Goal: Information Seeking & Learning: Learn about a topic

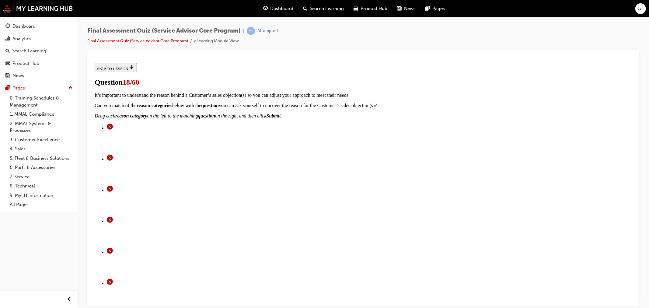
scroll to position [68, 0]
radio input "true"
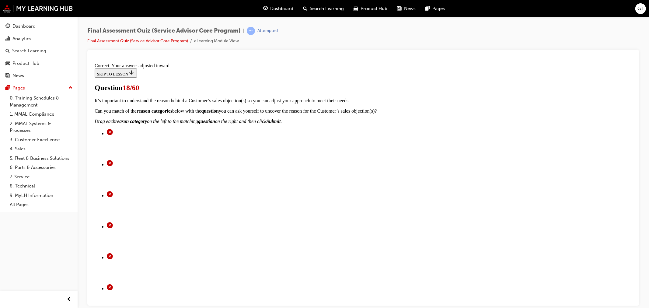
scroll to position [123, 0]
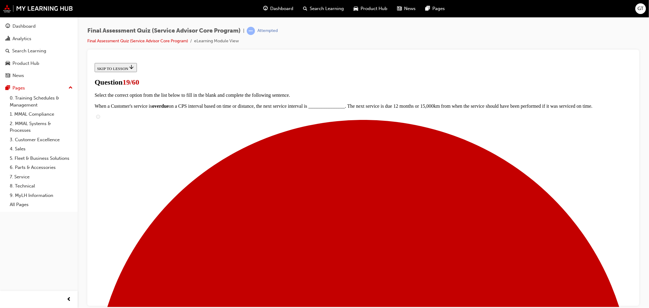
scroll to position [34, 0]
radio input "true"
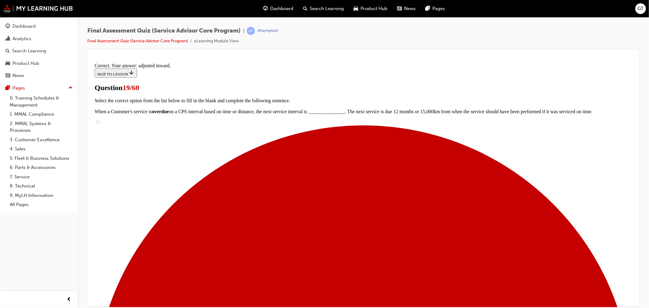
scroll to position [123, 0]
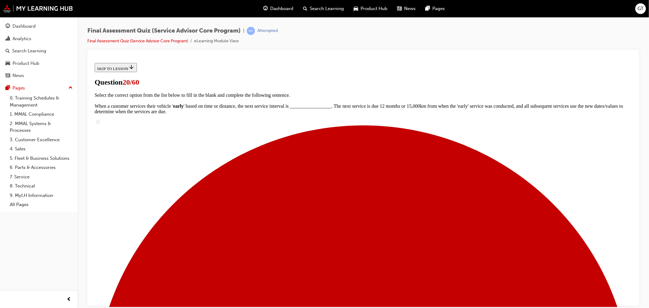
scroll to position [34, 0]
radio input "true"
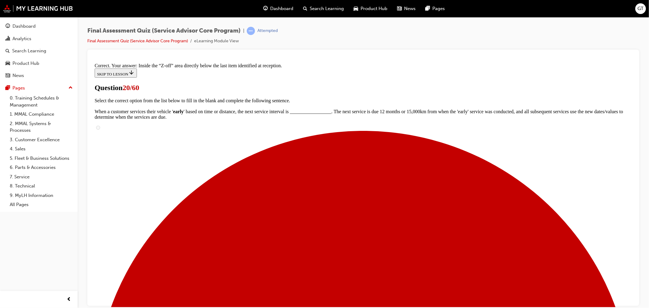
scroll to position [96, 0]
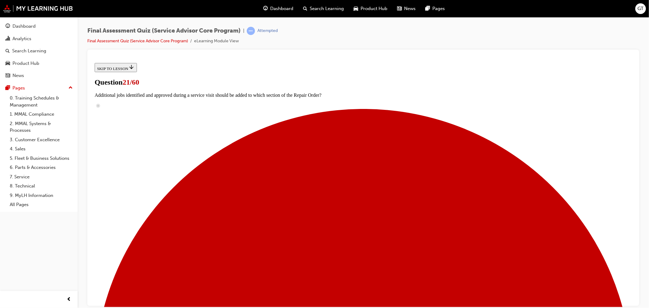
radio input "true"
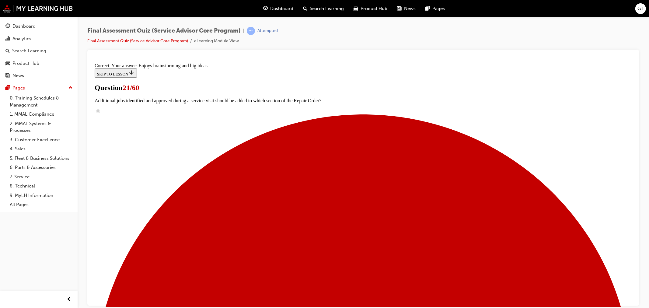
scroll to position [61, 0]
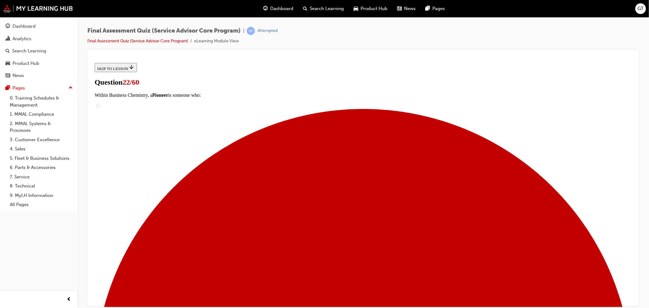
scroll to position [42, 0]
radio input "true"
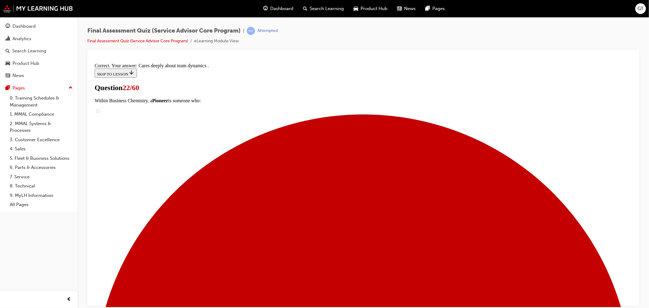
scroll to position [61, 0]
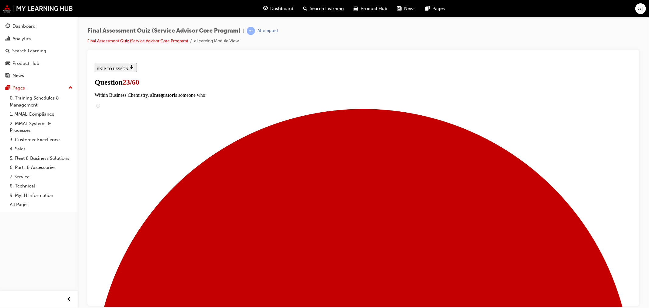
scroll to position [43, 0]
checkbox input "true"
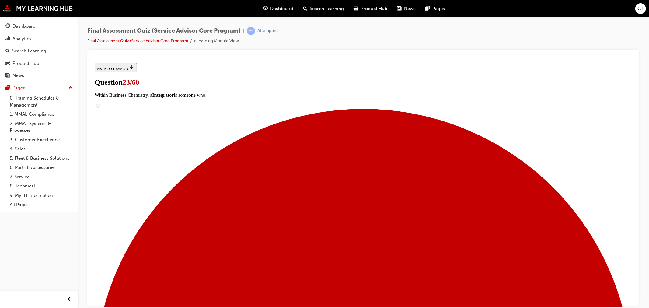
checkbox input "true"
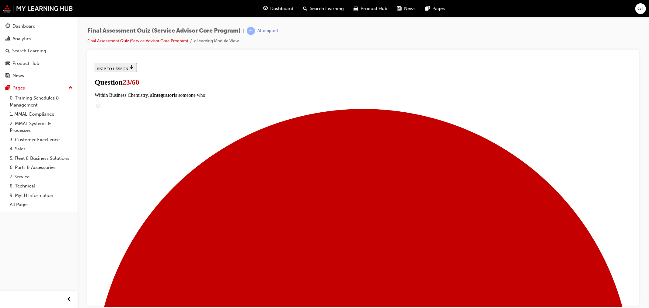
checkbox input "true"
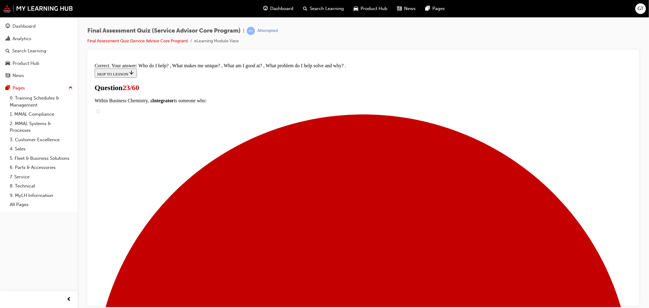
scroll to position [82, 0]
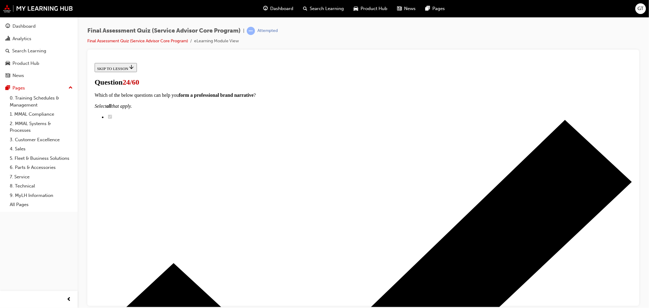
scroll to position [68, 0]
checkbox input "true"
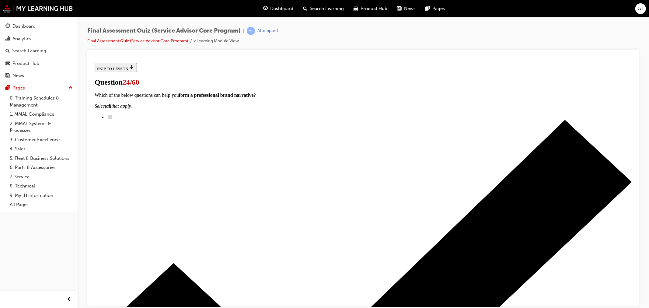
checkbox input "true"
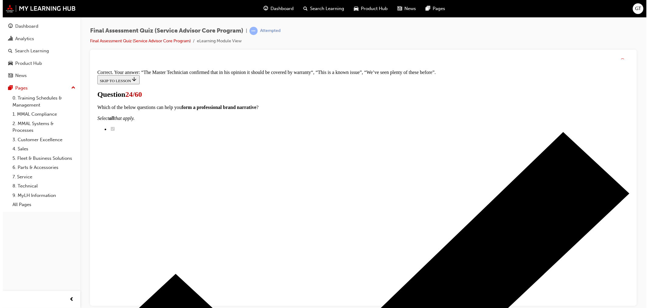
scroll to position [147, 0]
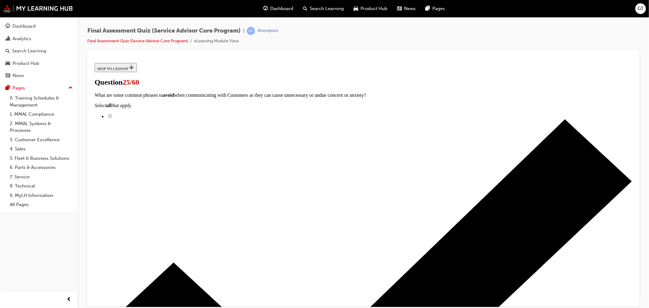
scroll to position [34, 0]
checkbox input "true"
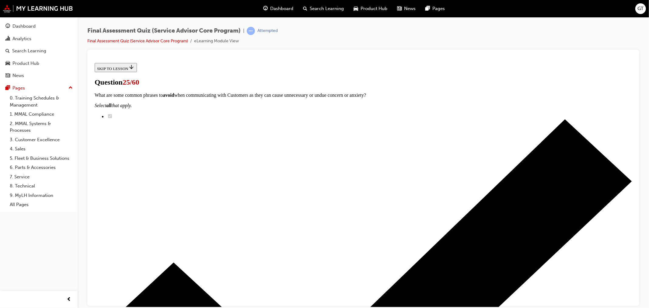
checkbox input "true"
drag, startPoint x: 299, startPoint y: 214, endPoint x: 299, endPoint y: 219, distance: 5.5
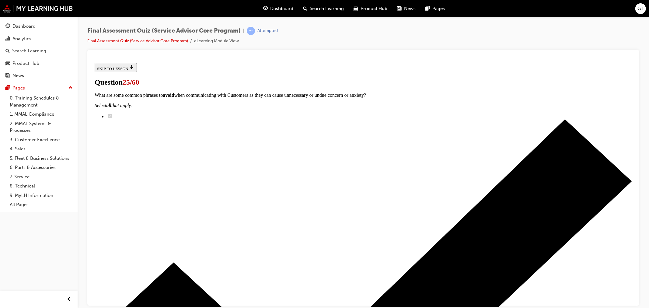
drag, startPoint x: 301, startPoint y: 246, endPoint x: 301, endPoint y: 227, distance: 18.6
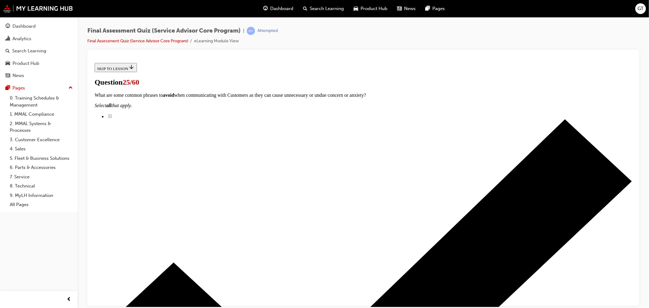
checkbox input "true"
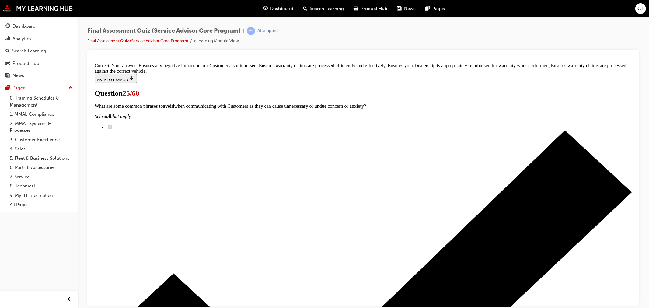
scroll to position [98, 0]
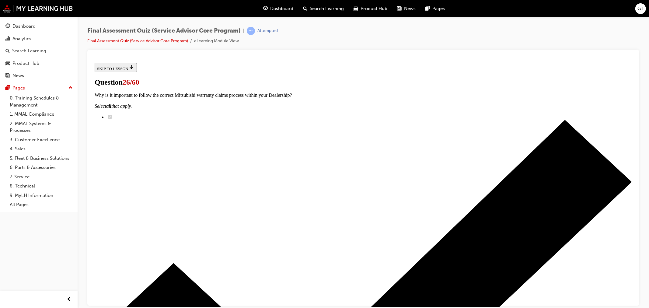
scroll to position [68, 0]
checkbox input "true"
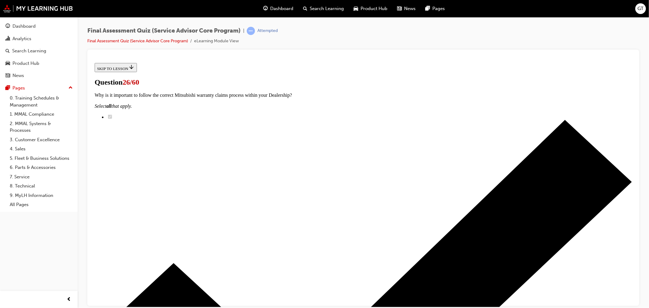
checkbox input "true"
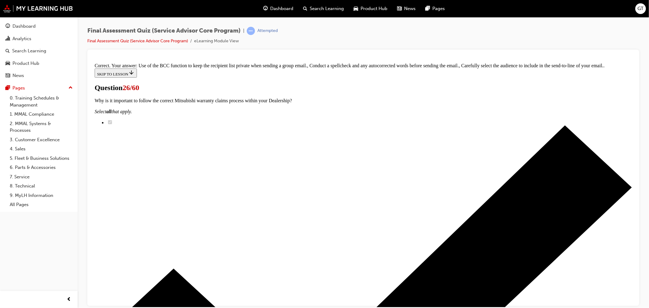
scroll to position [124, 0]
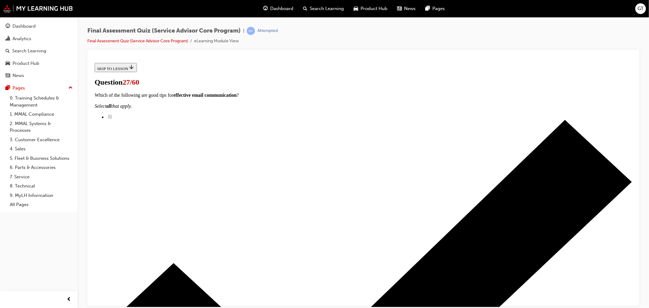
scroll to position [68, 0]
drag, startPoint x: 309, startPoint y: 161, endPoint x: 412, endPoint y: 158, distance: 103.4
drag, startPoint x: 306, startPoint y: 238, endPoint x: 415, endPoint y: 202, distance: 114.7
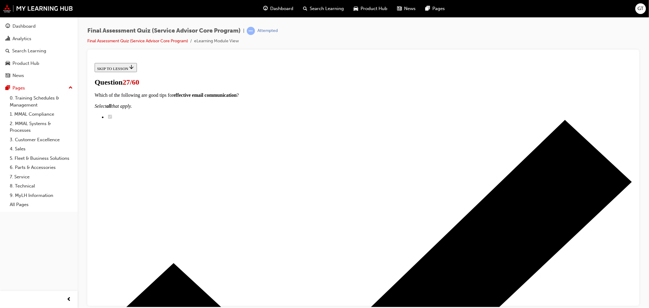
drag, startPoint x: 299, startPoint y: 231, endPoint x: 409, endPoint y: 233, distance: 110.1
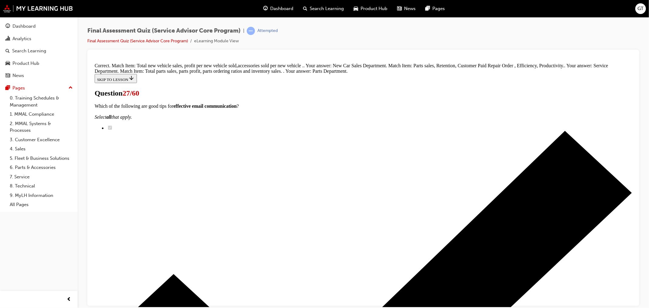
scroll to position [114, 0]
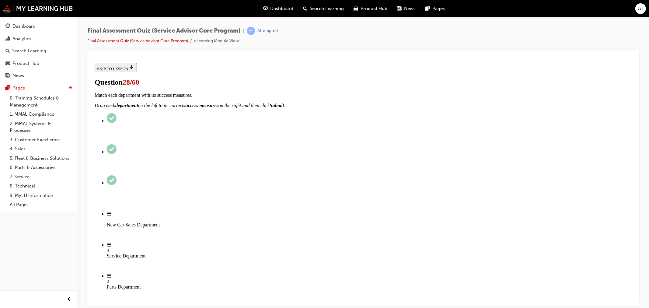
scroll to position [101, 0]
checkbox input "true"
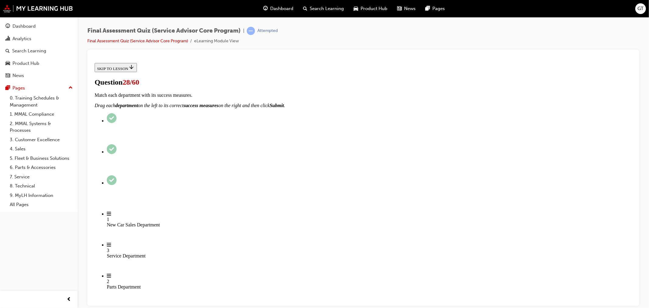
checkbox input "true"
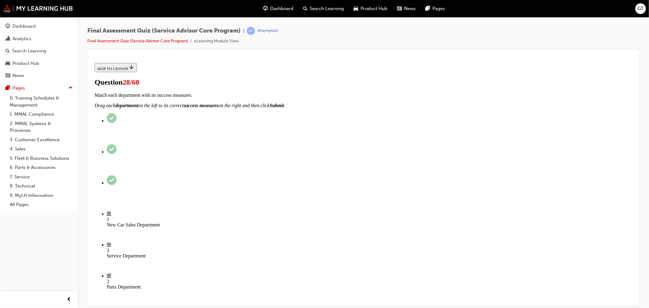
checkbox input "true"
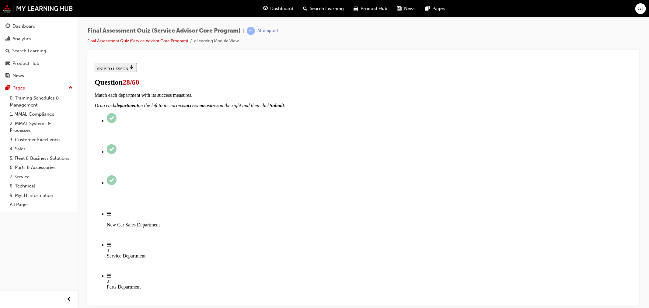
checkbox input "true"
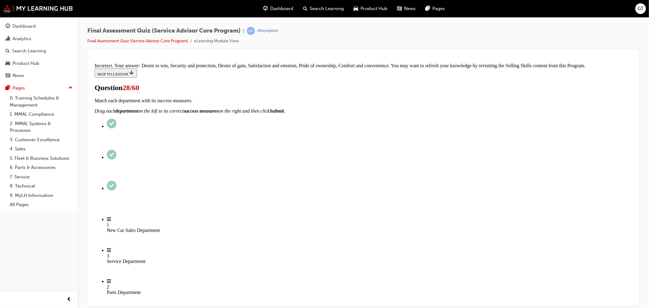
scroll to position [241, 0]
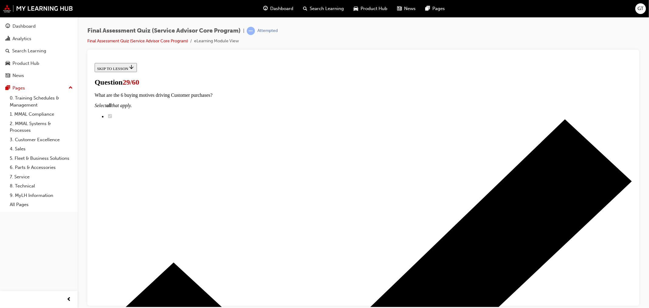
scroll to position [68, 0]
radio input "true"
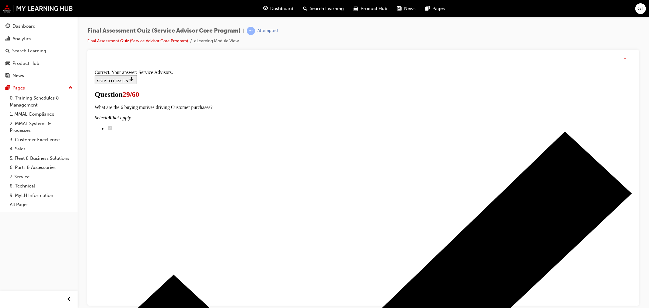
scroll to position [123, 0]
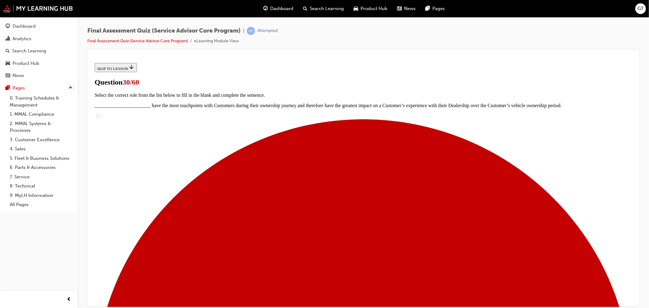
scroll to position [49, 0]
radio input "true"
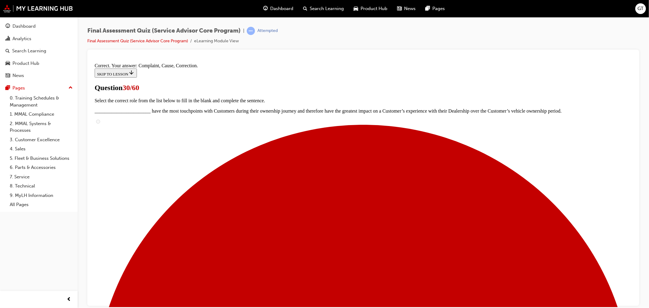
scroll to position [82, 0]
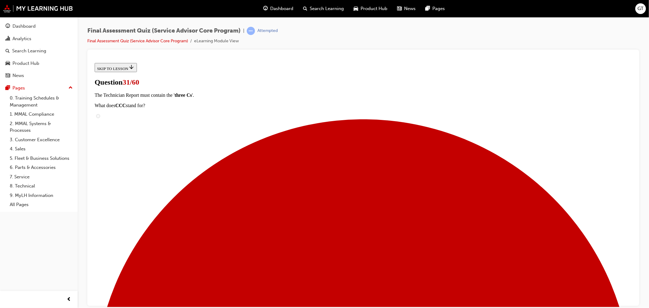
scroll to position [95, 0]
drag, startPoint x: 303, startPoint y: 173, endPoint x: 415, endPoint y: 143, distance: 116.5
drag, startPoint x: 300, startPoint y: 202, endPoint x: 412, endPoint y: 172, distance: 116.1
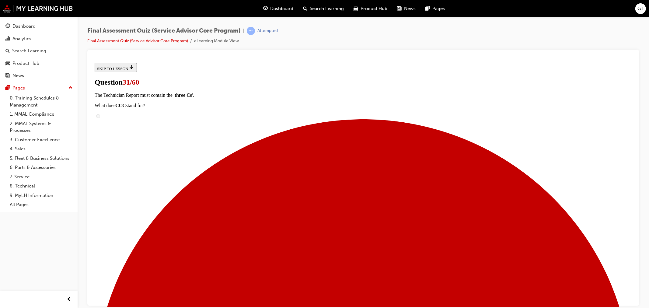
drag, startPoint x: 306, startPoint y: 234, endPoint x: 415, endPoint y: 200, distance: 114.1
drag, startPoint x: 305, startPoint y: 233, endPoint x: 417, endPoint y: 235, distance: 111.3
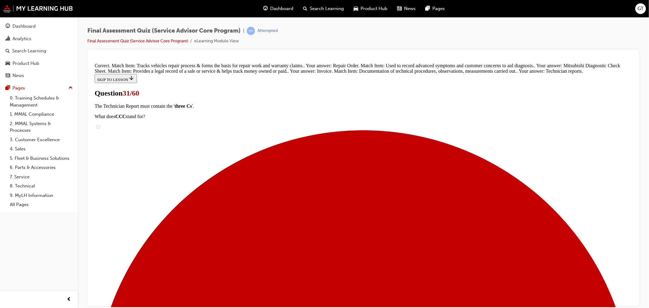
scroll to position [136, 0]
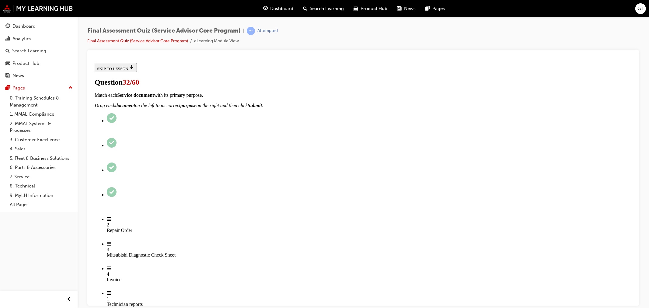
scroll to position [68, 0]
checkbox input "true"
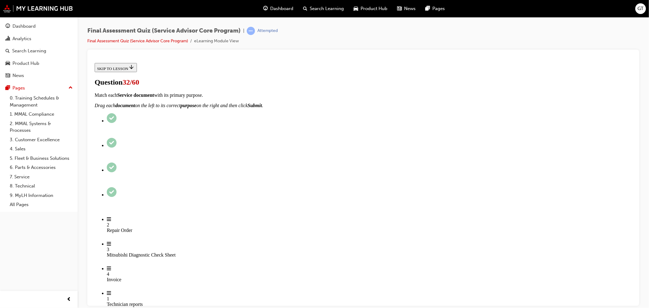
checkbox input "true"
drag, startPoint x: 302, startPoint y: 176, endPoint x: 300, endPoint y: 194, distance: 18.1
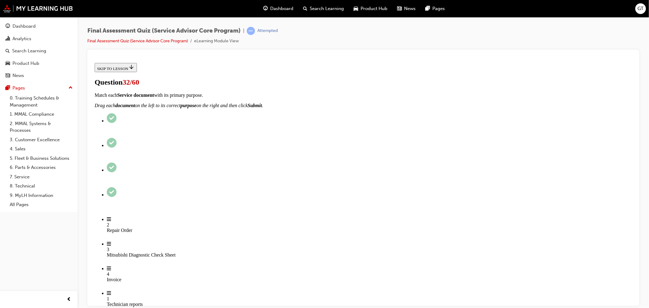
checkbox input "true"
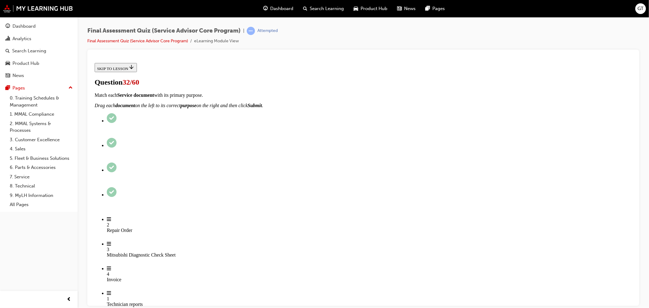
checkbox input "true"
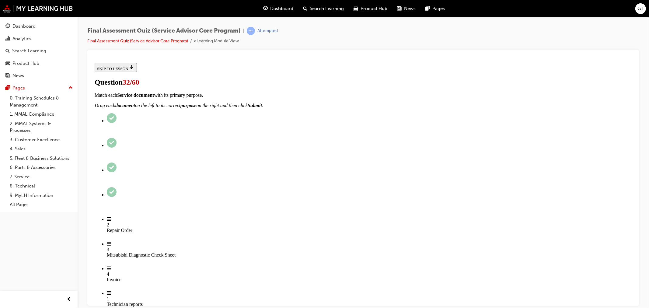
scroll to position [101, 0]
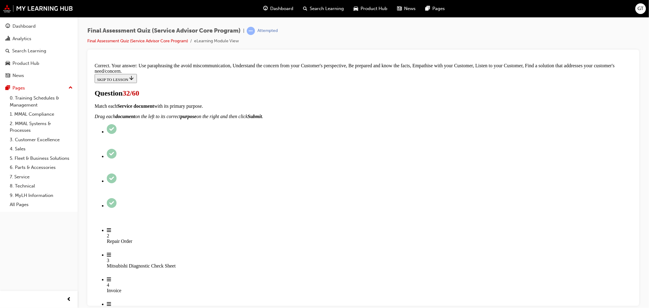
scroll to position [130, 0]
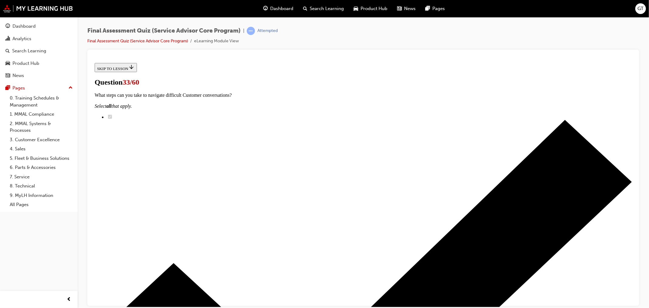
scroll to position [34, 0]
checkbox input "true"
drag, startPoint x: 292, startPoint y: 246, endPoint x: 293, endPoint y: 231, distance: 15.5
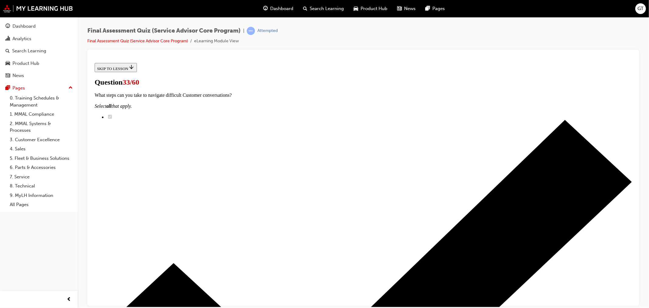
checkbox input "true"
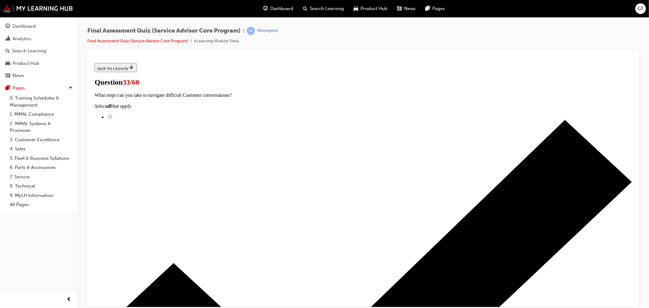
checkbox input "true"
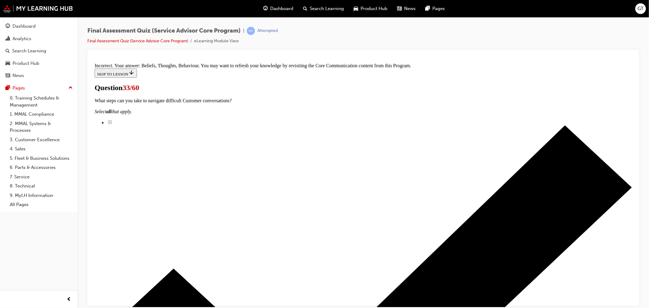
scroll to position [96, 0]
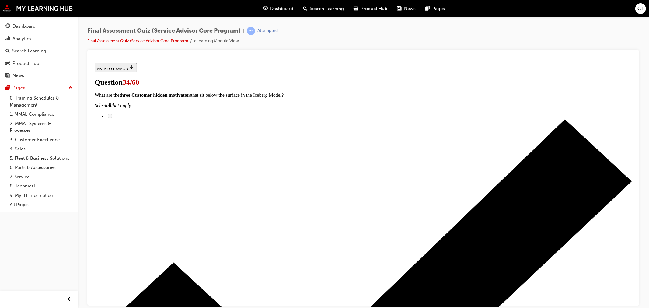
scroll to position [49, 0]
checkbox input "true"
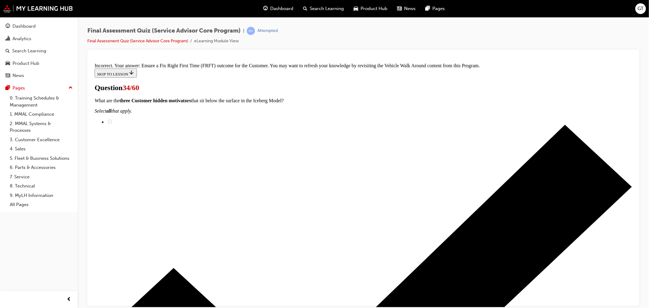
scroll to position [119, 0]
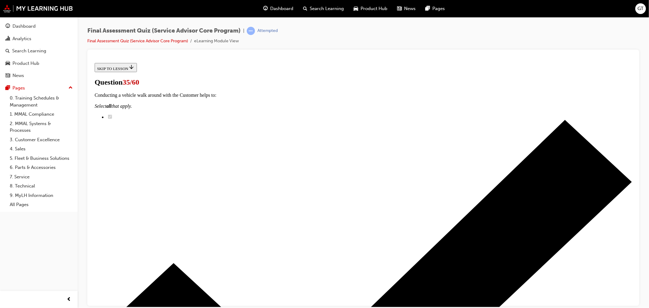
scroll to position [64, 0]
drag, startPoint x: 303, startPoint y: 134, endPoint x: 297, endPoint y: 144, distance: 11.6
checkbox input "true"
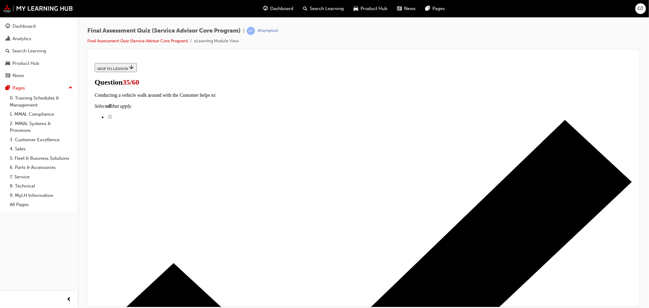
drag, startPoint x: 289, startPoint y: 160, endPoint x: 287, endPoint y: 179, distance: 18.4
checkbox input "true"
drag, startPoint x: 287, startPoint y: 185, endPoint x: 288, endPoint y: 209, distance: 24.7
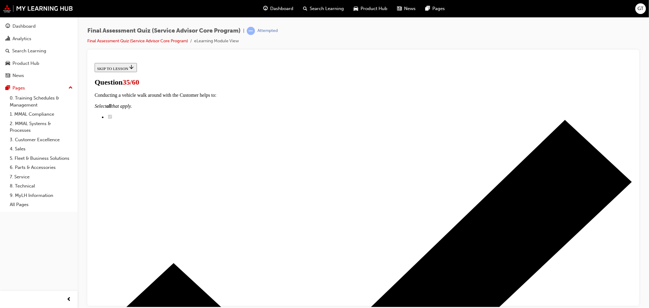
checkbox input "true"
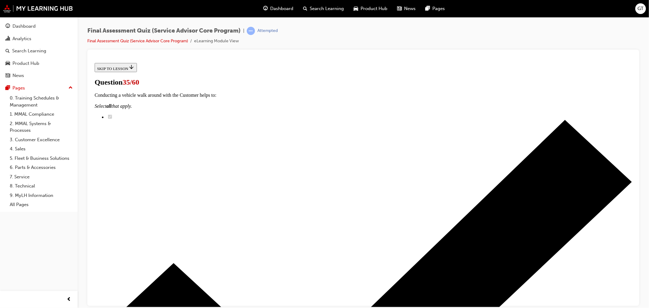
checkbox input "true"
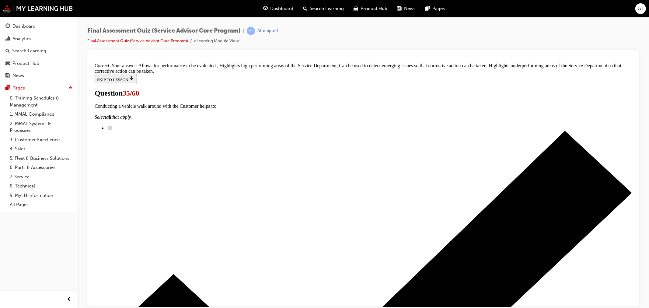
scroll to position [94, 0]
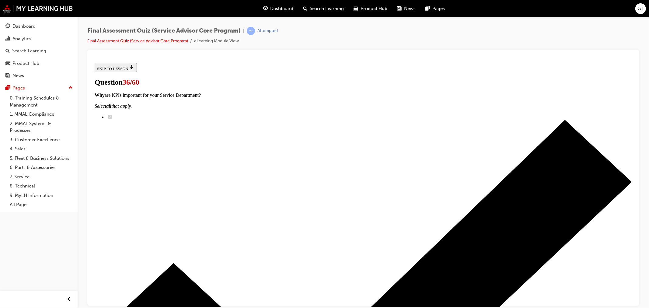
scroll to position [51, 0]
radio input "true"
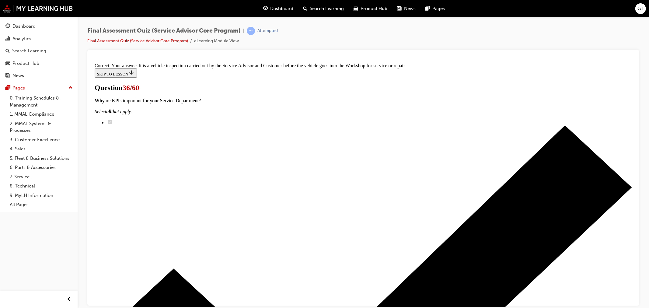
scroll to position [98, 0]
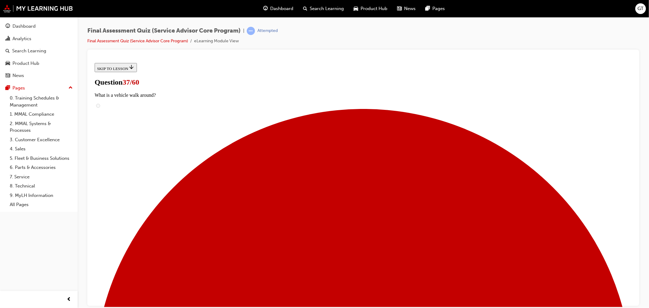
scroll to position [99, 0]
drag, startPoint x: 304, startPoint y: 241, endPoint x: 417, endPoint y: 120, distance: 165.1
drag, startPoint x: 314, startPoint y: 159, endPoint x: 422, endPoint y: 158, distance: 107.7
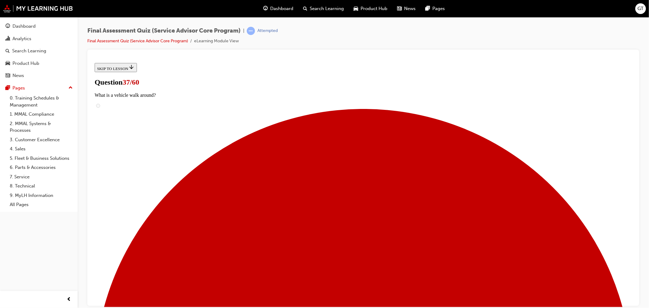
drag, startPoint x: 316, startPoint y: 204, endPoint x: 414, endPoint y: 202, distance: 98.0
drag, startPoint x: 298, startPoint y: 244, endPoint x: 395, endPoint y: 243, distance: 96.7
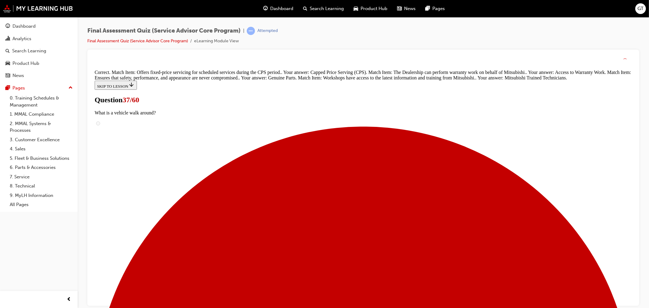
scroll to position [151, 0]
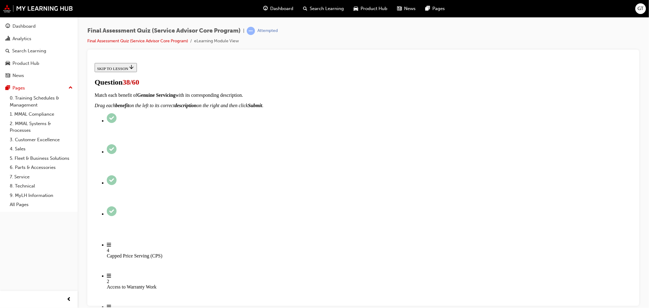
scroll to position [68, 0]
drag, startPoint x: 300, startPoint y: 248, endPoint x: 405, endPoint y: 155, distance: 140.1
drag, startPoint x: 300, startPoint y: 280, endPoint x: 417, endPoint y: 155, distance: 171.3
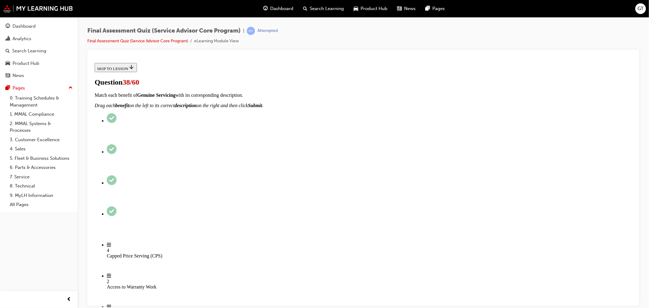
drag, startPoint x: 301, startPoint y: 273, endPoint x: 412, endPoint y: 116, distance: 192.7
drag, startPoint x: 308, startPoint y: 151, endPoint x: 418, endPoint y: 148, distance: 110.2
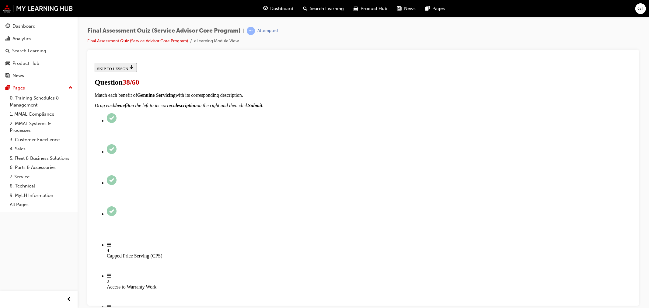
drag, startPoint x: 303, startPoint y: 274, endPoint x: 414, endPoint y: 176, distance: 147.6
drag, startPoint x: 337, startPoint y: 246, endPoint x: 405, endPoint y: 203, distance: 81.0
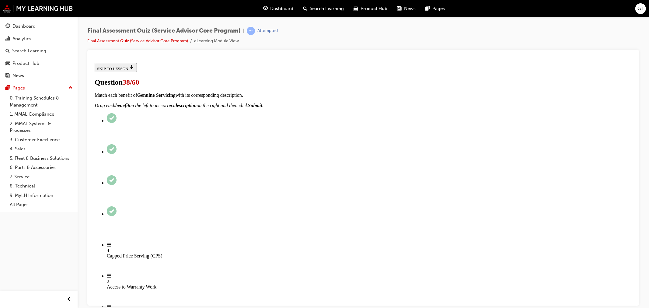
drag, startPoint x: 344, startPoint y: 264, endPoint x: 418, endPoint y: 241, distance: 77.2
drag, startPoint x: 382, startPoint y: 262, endPoint x: 414, endPoint y: 266, distance: 31.5
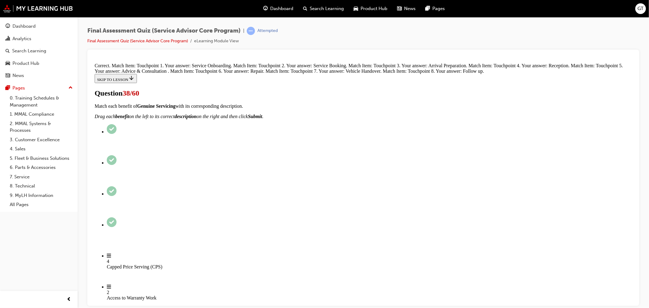
scroll to position [250, 0]
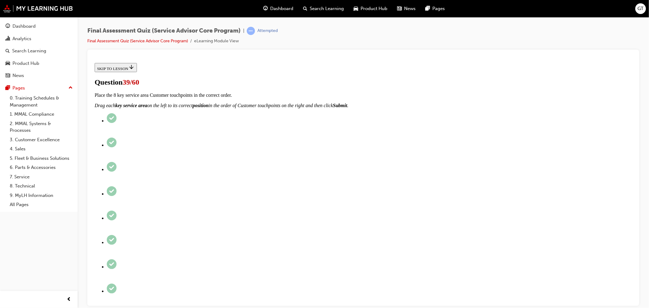
scroll to position [103, 0]
drag, startPoint x: 305, startPoint y: 151, endPoint x: 417, endPoint y: 121, distance: 116.6
drag, startPoint x: 302, startPoint y: 154, endPoint x: 423, endPoint y: 154, distance: 120.8
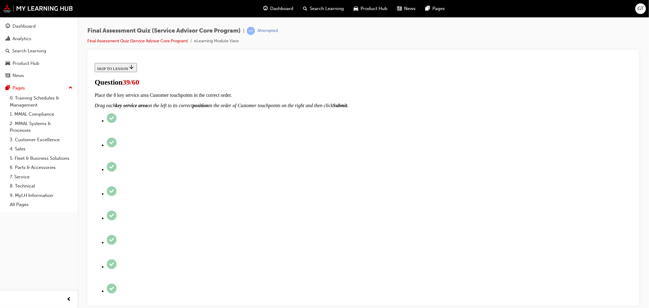
drag, startPoint x: 307, startPoint y: 244, endPoint x: 412, endPoint y: 185, distance: 120.1
drag, startPoint x: 304, startPoint y: 245, endPoint x: 413, endPoint y: 212, distance: 113.4
drag, startPoint x: 303, startPoint y: 245, endPoint x: 426, endPoint y: 241, distance: 122.9
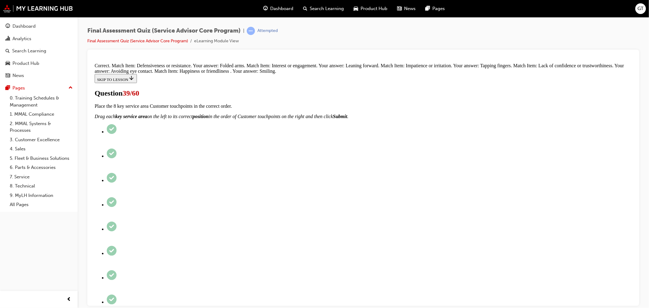
scroll to position [156, 0]
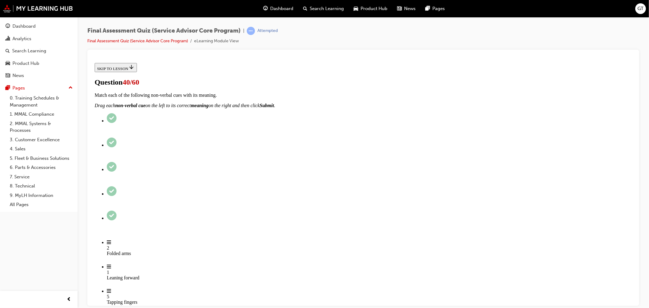
scroll to position [68, 0]
checkbox input "true"
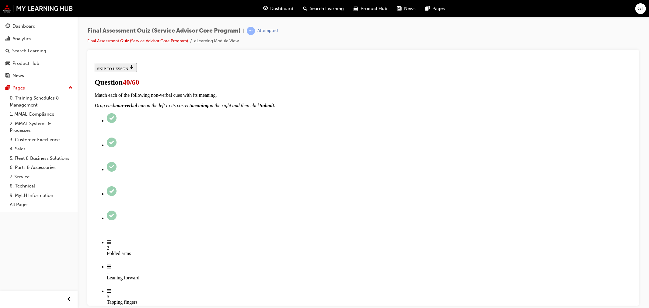
checkbox input "true"
drag, startPoint x: 284, startPoint y: 128, endPoint x: 289, endPoint y: 149, distance: 20.8
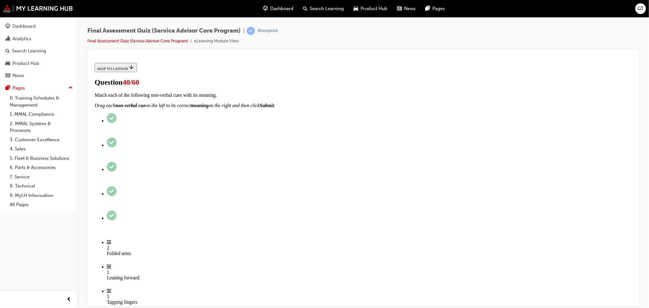
checkbox input "true"
drag, startPoint x: 295, startPoint y: 177, endPoint x: 300, endPoint y: 198, distance: 21.5
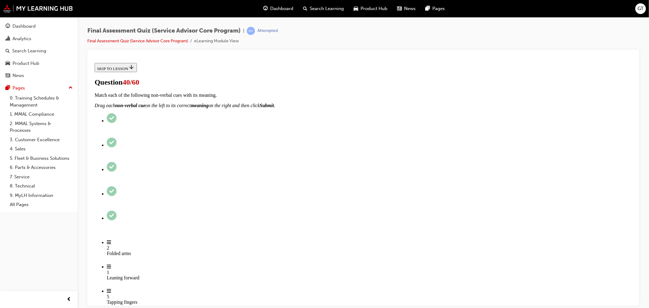
checkbox input "true"
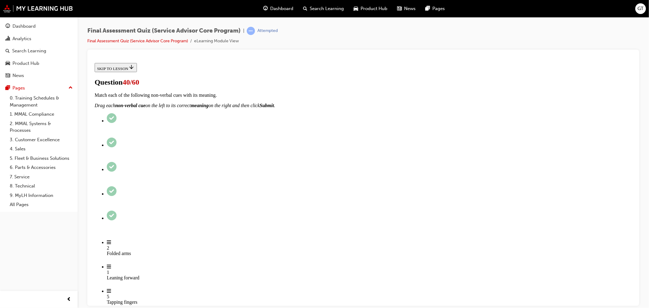
checkbox input "true"
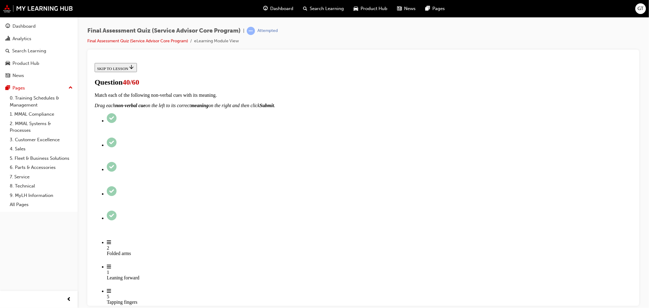
scroll to position [169, 0]
checkbox input "true"
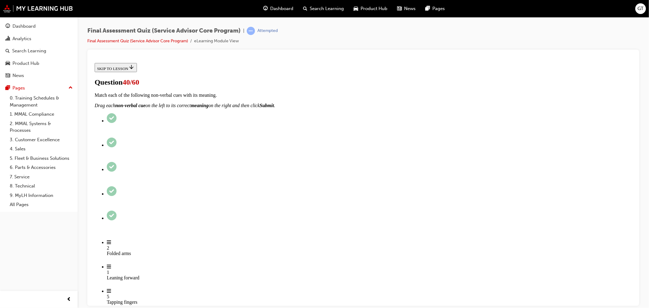
checkbox input "true"
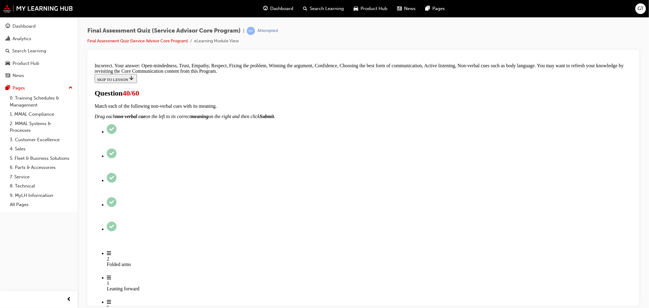
scroll to position [197, 0]
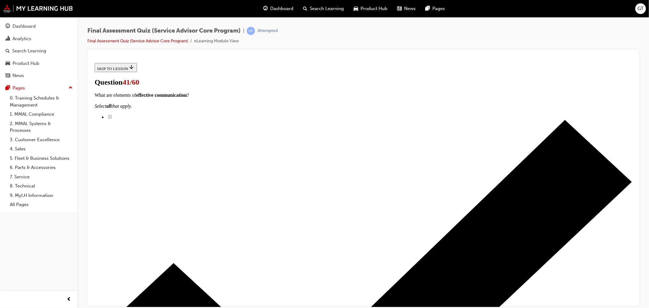
scroll to position [48, 0]
radio input "true"
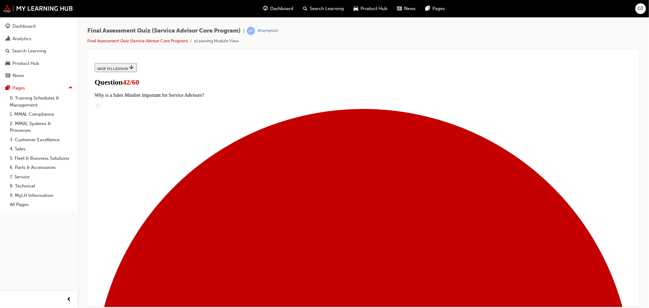
drag, startPoint x: 308, startPoint y: 223, endPoint x: 415, endPoint y: 186, distance: 112.9
drag, startPoint x: 375, startPoint y: 221, endPoint x: 417, endPoint y: 222, distance: 42.6
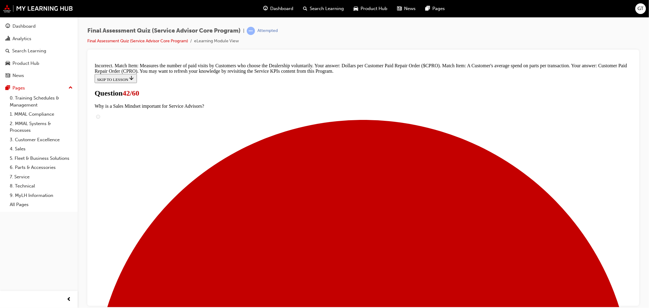
scroll to position [113, 0]
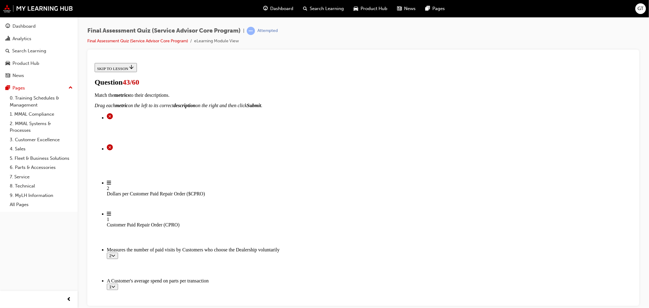
scroll to position [63, 0]
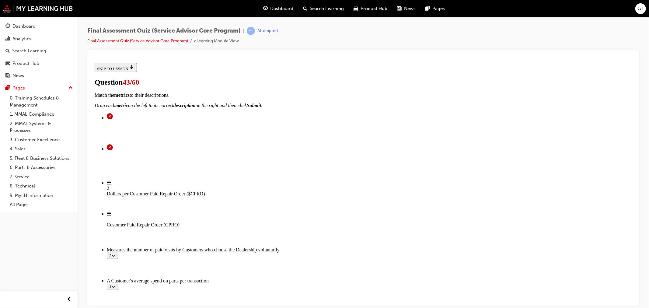
checkbox input "true"
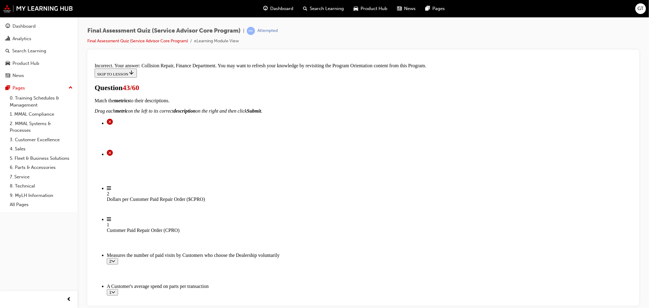
scroll to position [251, 0]
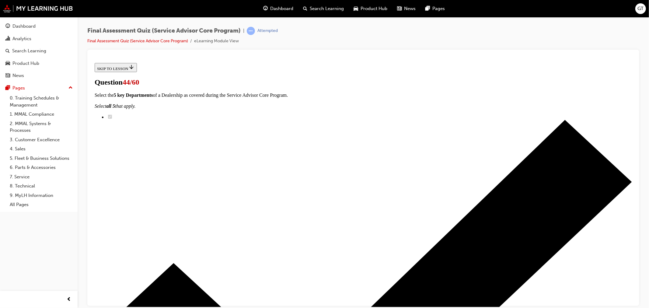
scroll to position [43, 0]
drag, startPoint x: 291, startPoint y: 182, endPoint x: 399, endPoint y: 183, distance: 108.3
drag, startPoint x: 338, startPoint y: 218, endPoint x: 418, endPoint y: 217, distance: 80.0
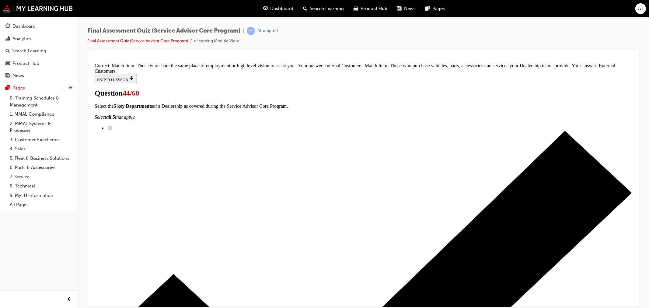
scroll to position [75, 0]
